Goal: Check status: Check status

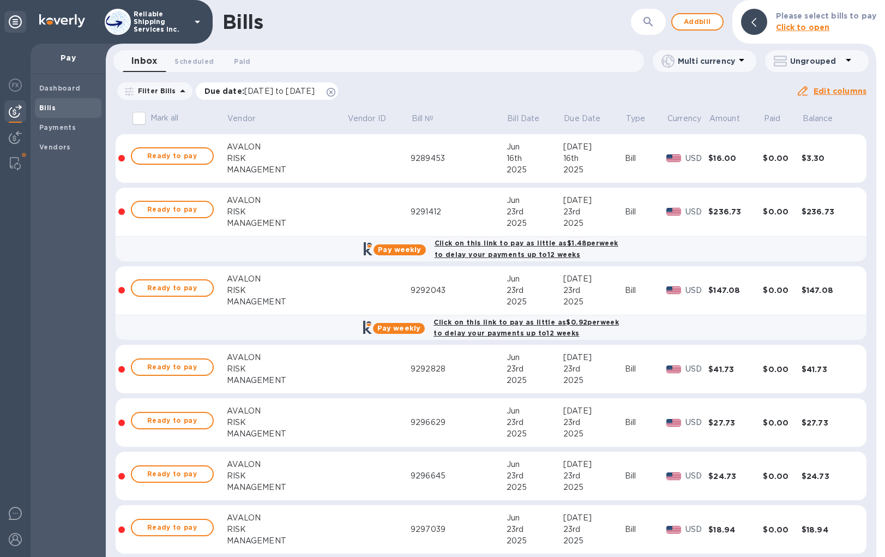
click at [335, 92] on icon at bounding box center [331, 92] width 9 height 9
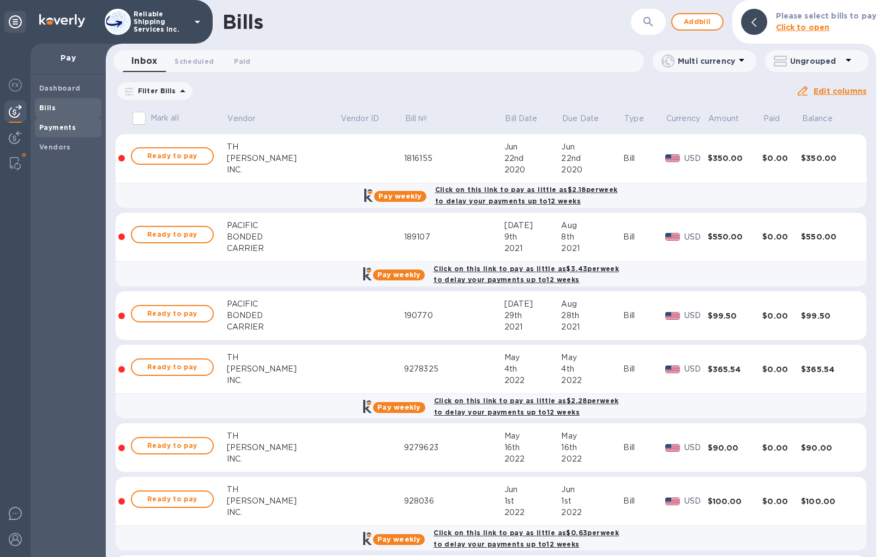
click at [50, 124] on b "Payments" at bounding box center [57, 127] width 37 height 8
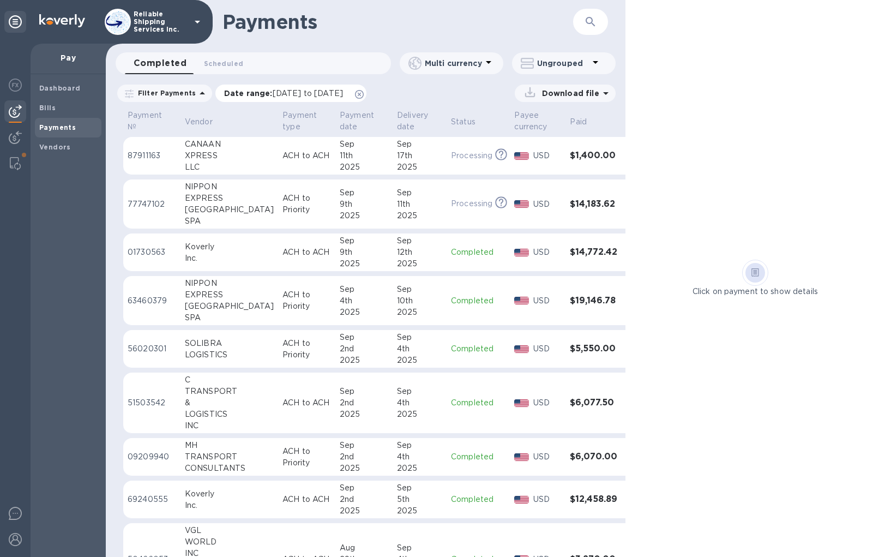
click at [364, 96] on icon at bounding box center [359, 94] width 9 height 9
click at [340, 160] on div "11th" at bounding box center [364, 155] width 49 height 11
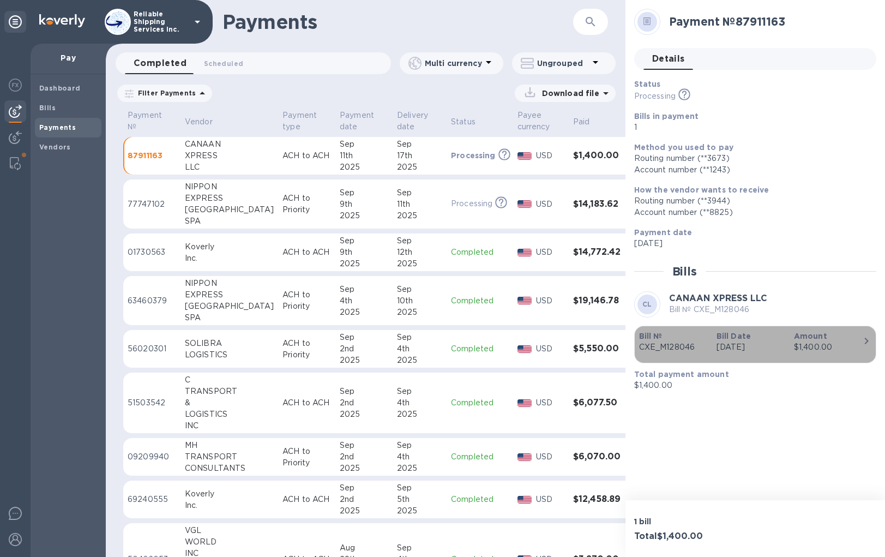
drag, startPoint x: 804, startPoint y: 127, endPoint x: 838, endPoint y: 355, distance: 230.3
click at [838, 355] on div "button" at bounding box center [755, 355] width 232 height 5
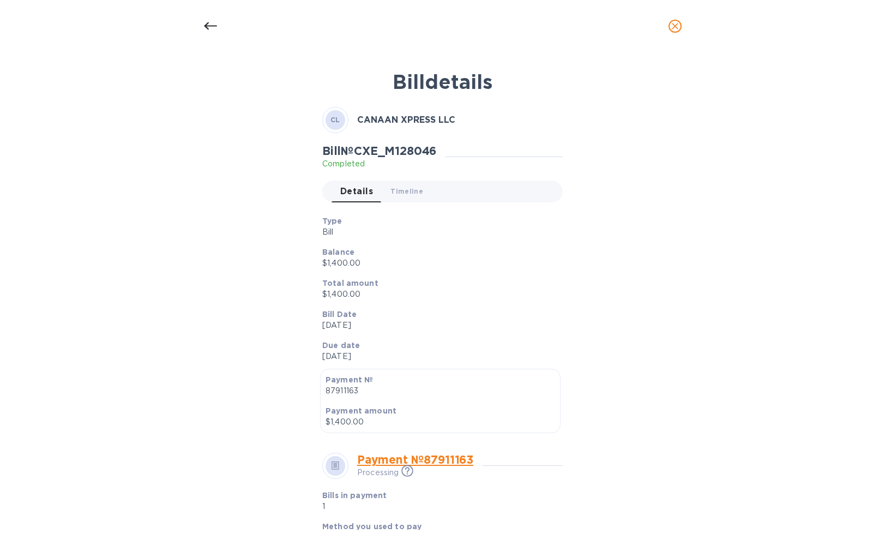
drag, startPoint x: 44, startPoint y: 2, endPoint x: 503, endPoint y: 138, distance: 479.3
drag, startPoint x: 479, startPoint y: 462, endPoint x: 419, endPoint y: 463, distance: 60.5
click at [419, 463] on div "Payment № 87911163 Processing This payment is under compliance review, which ma…" at bounding box center [419, 465] width 125 height 26
copy link "87911163"
